Goal: Navigation & Orientation: Find specific page/section

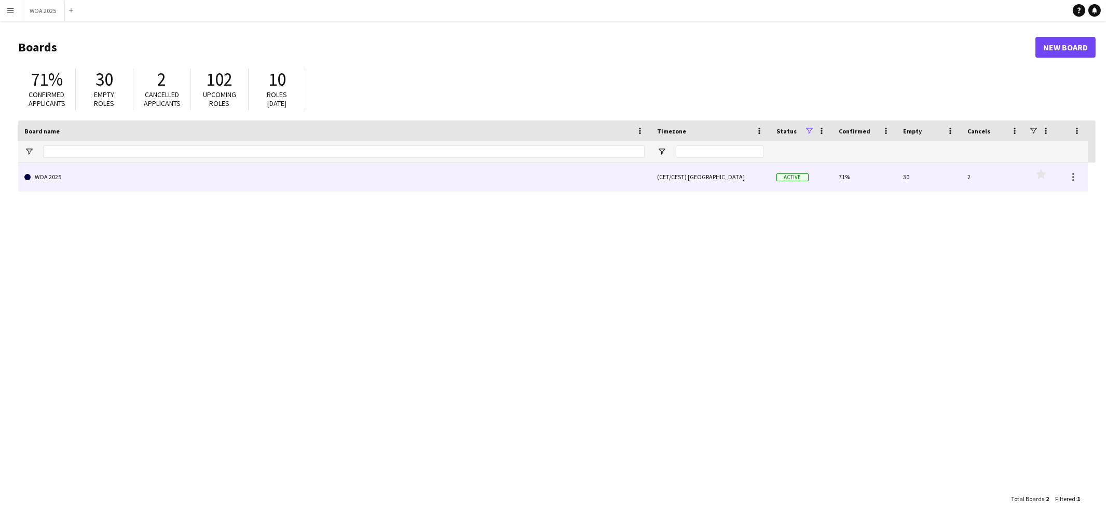
click at [381, 167] on link "WOA 2025" at bounding box center [334, 176] width 620 height 29
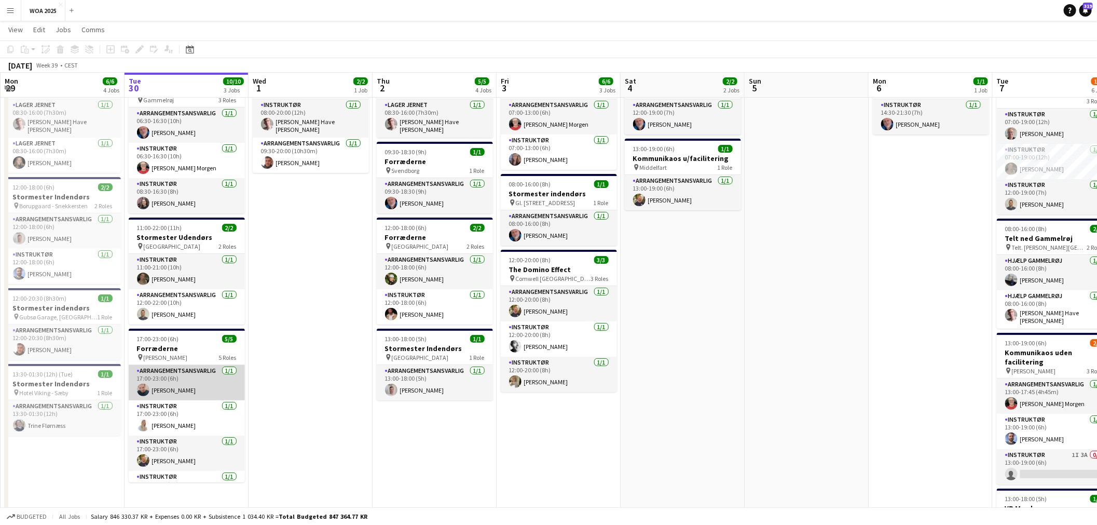
scroll to position [59, 0]
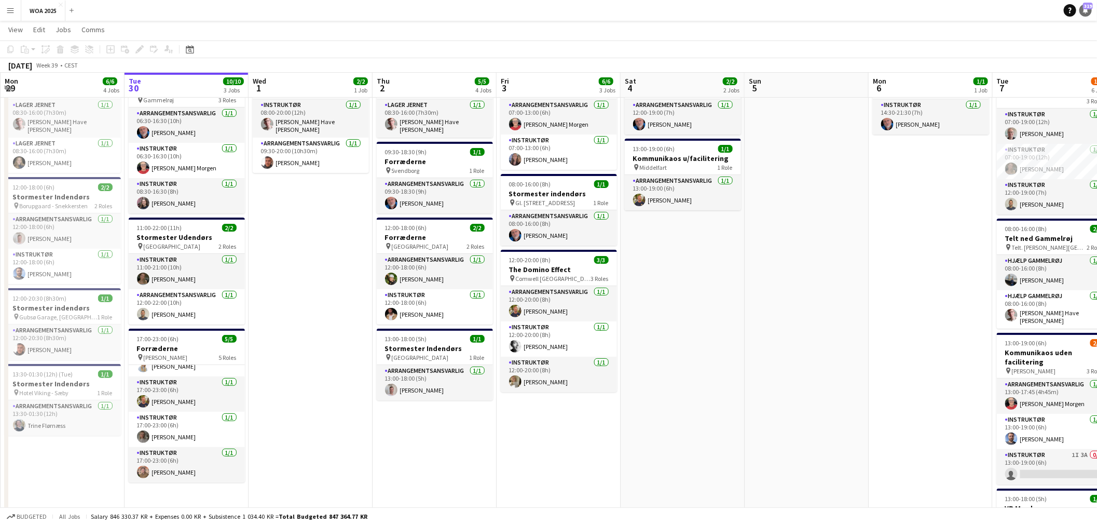
click at [1084, 13] on link "Notifications 319" at bounding box center [1085, 10] width 12 height 12
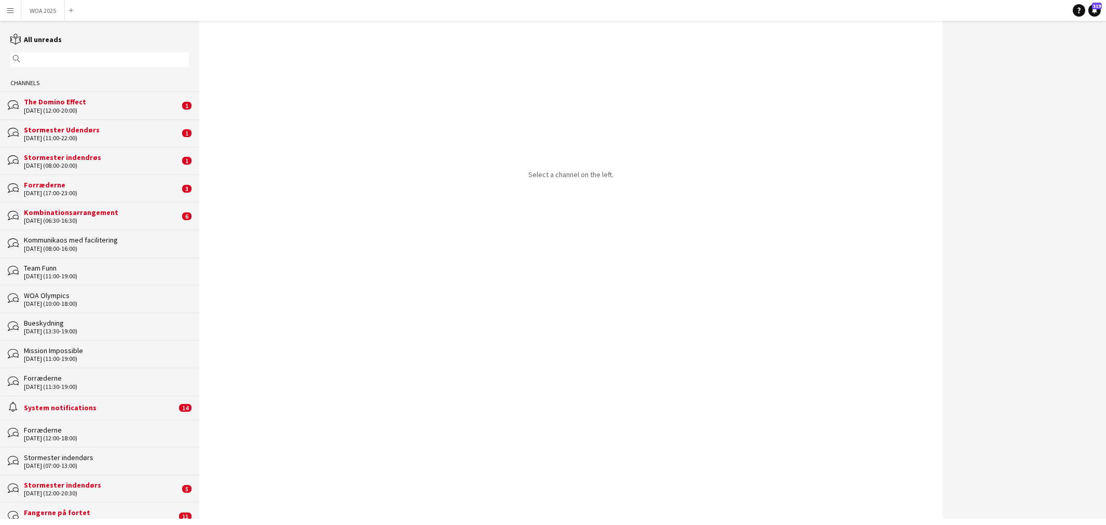
click at [104, 186] on div "Forræderne" at bounding box center [102, 184] width 156 height 9
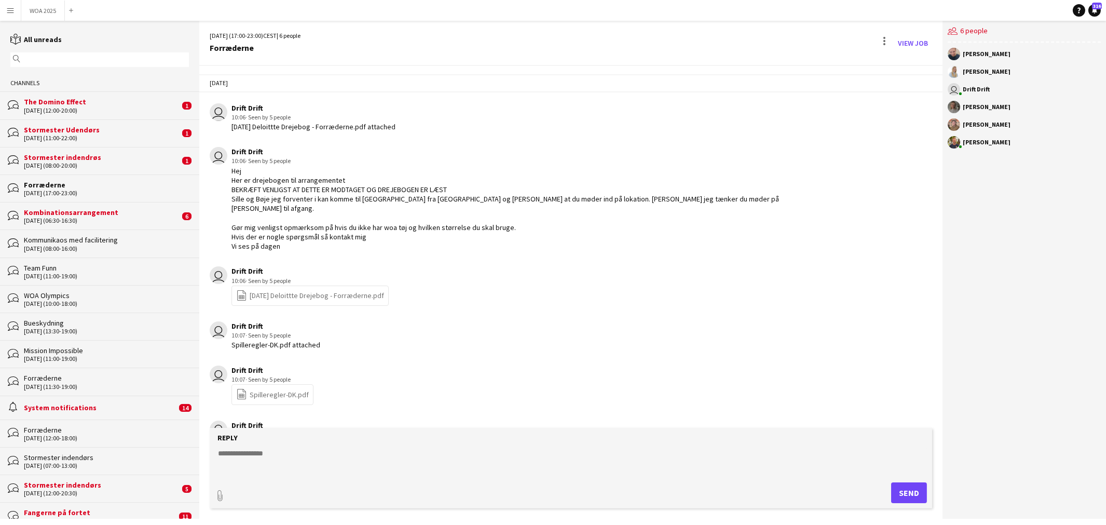
scroll to position [339, 0]
